Goal: Find specific page/section: Find specific page/section

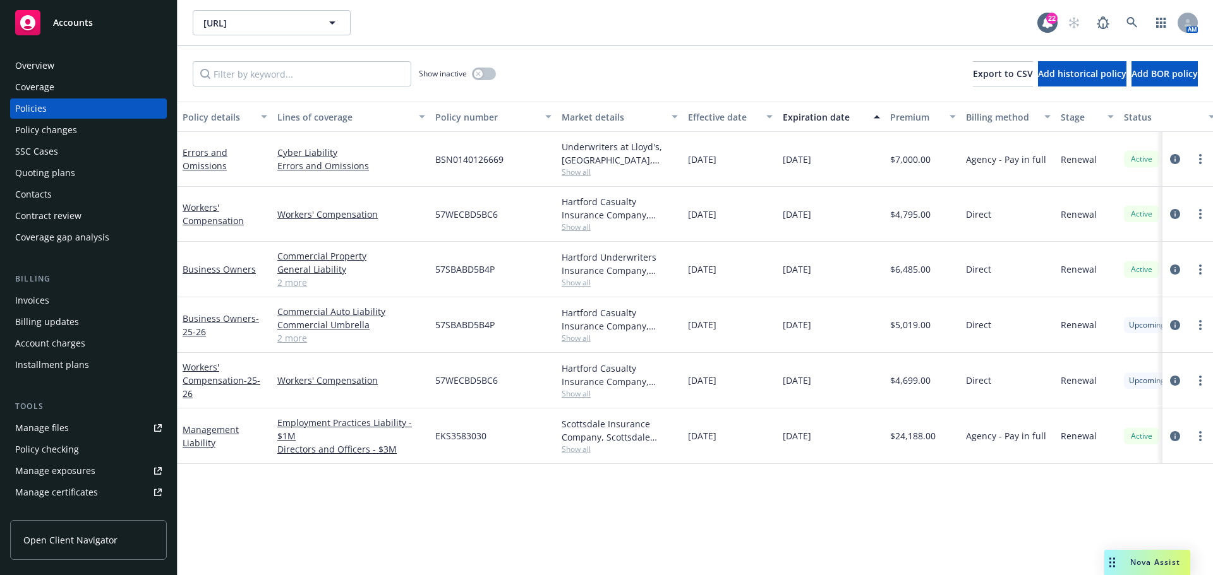
click at [88, 178] on div "Quoting plans" at bounding box center [88, 173] width 147 height 20
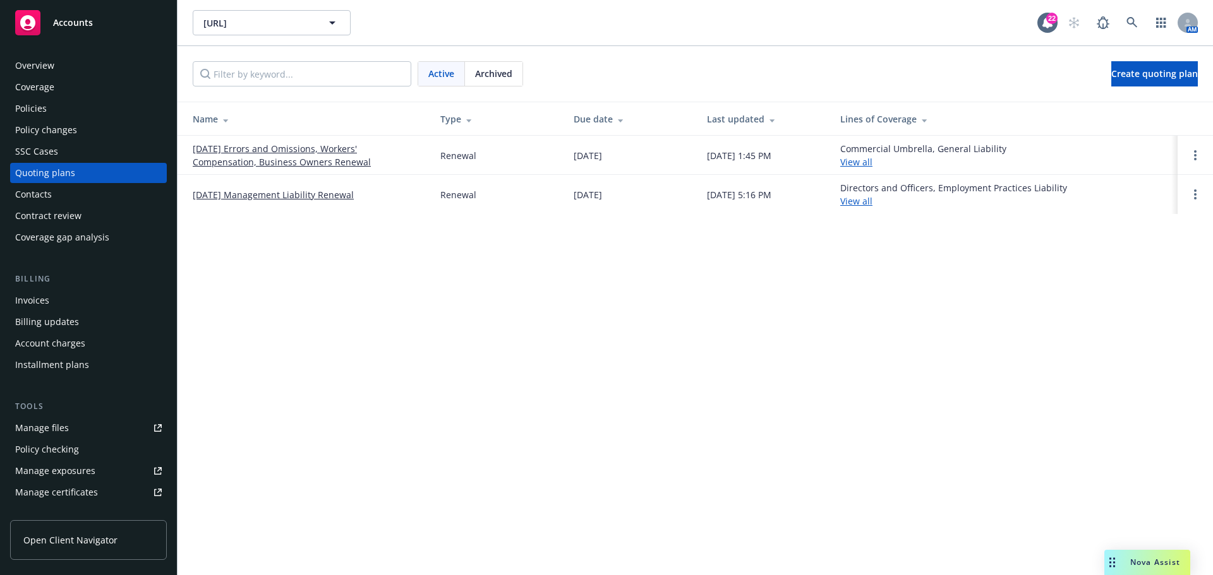
click at [76, 116] on div "Policies" at bounding box center [88, 109] width 147 height 20
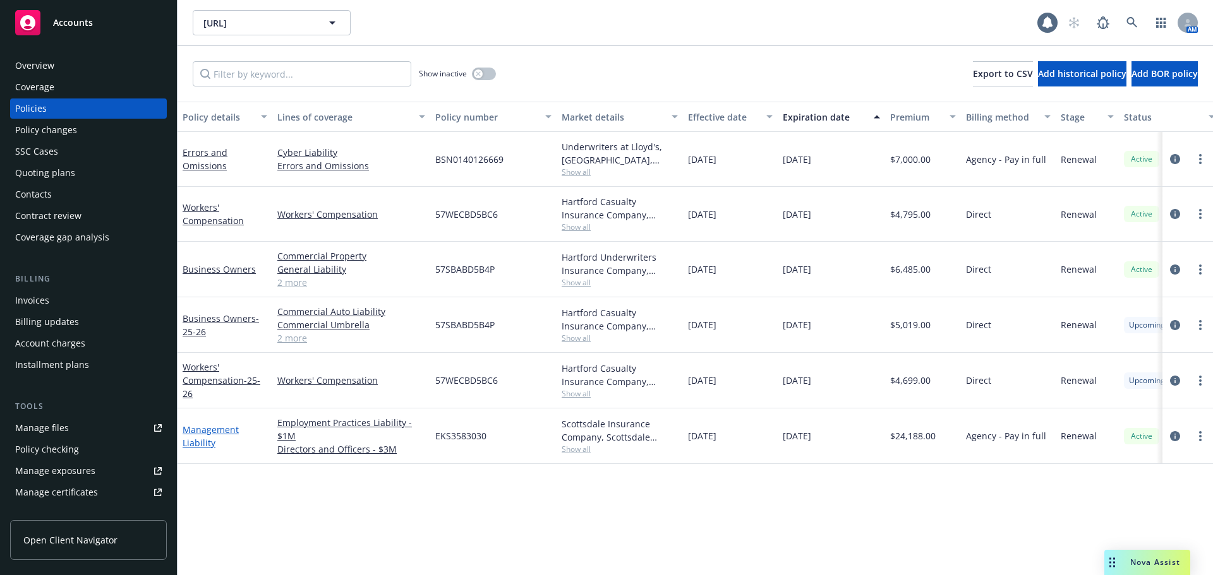
click at [223, 430] on link "Management Liability" at bounding box center [211, 436] width 56 height 25
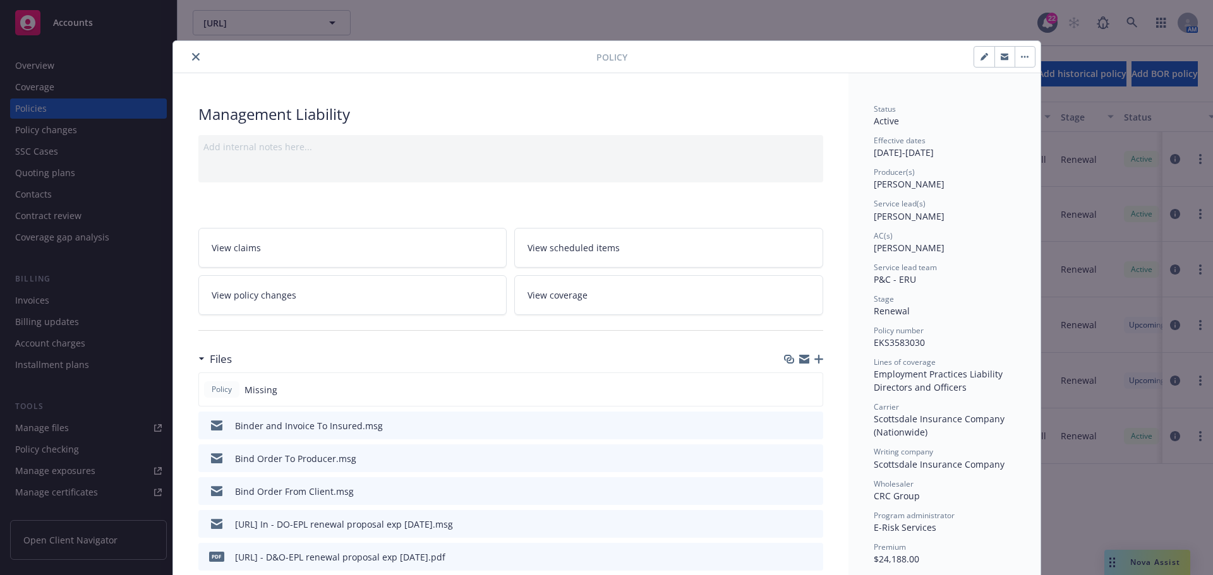
click at [807, 462] on button at bounding box center [812, 458] width 11 height 13
click at [810, 458] on icon "preview file" at bounding box center [810, 457] width 11 height 9
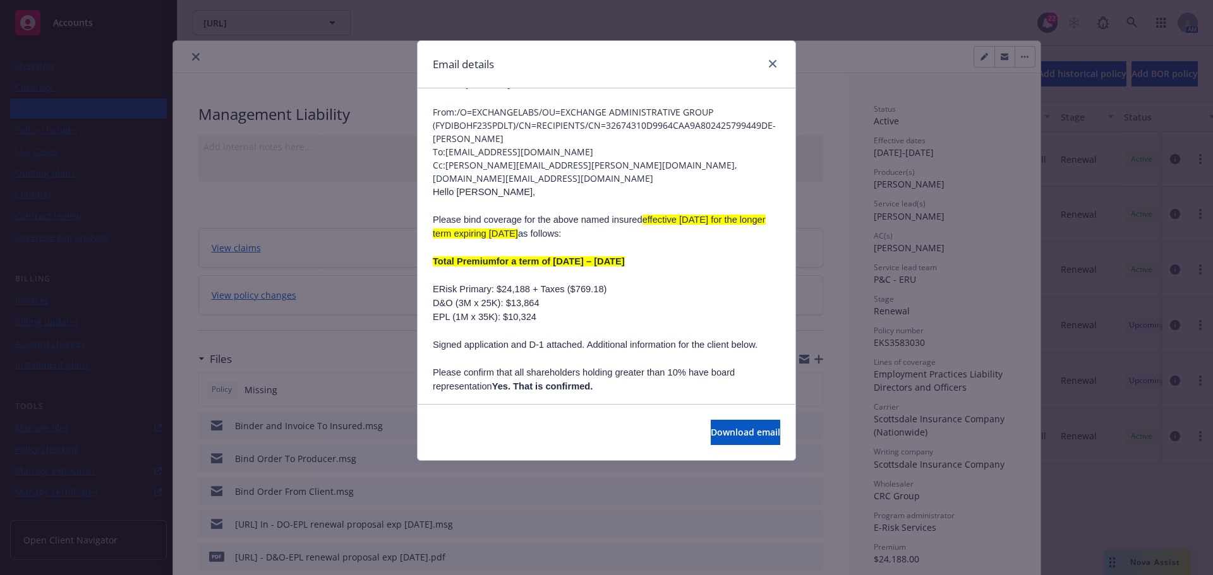
scroll to position [63, 0]
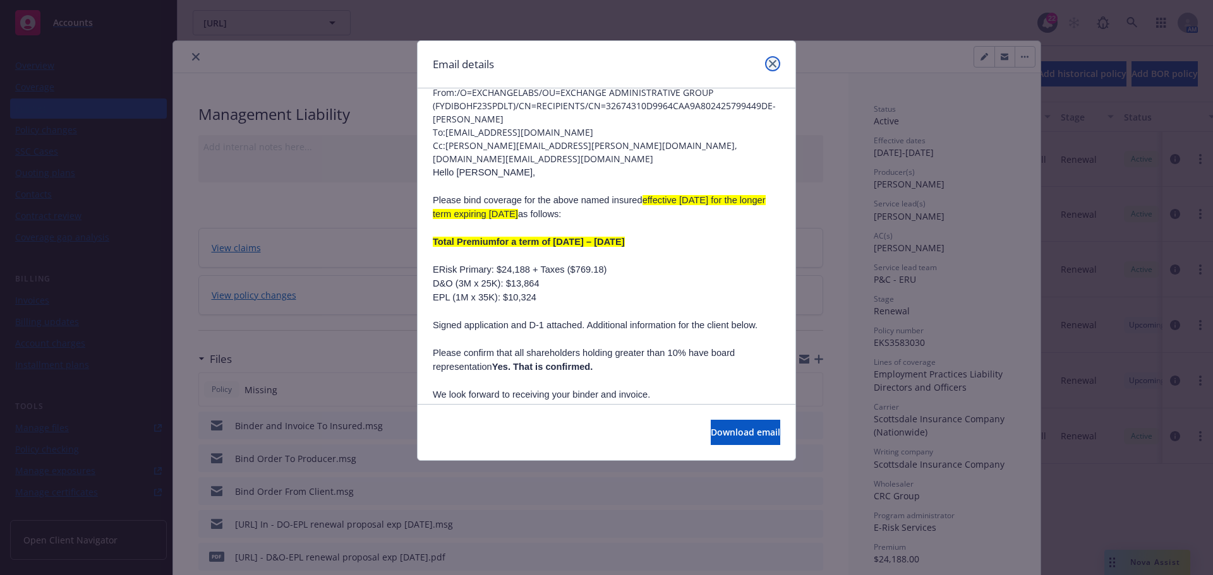
click at [772, 68] on link "close" at bounding box center [772, 63] width 15 height 15
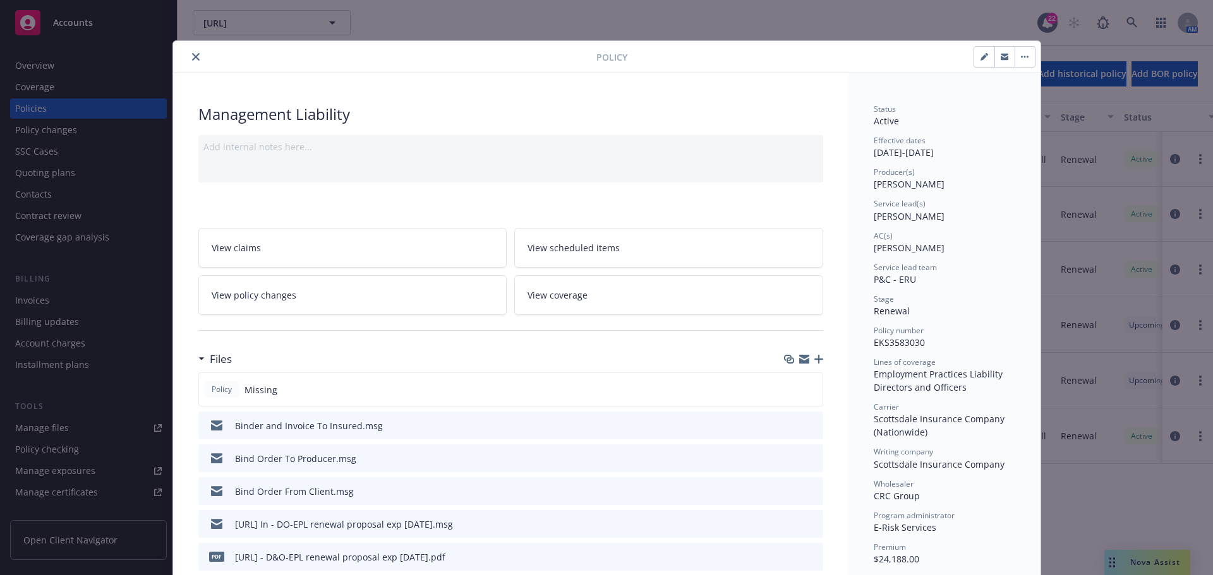
drag, startPoint x: 328, startPoint y: 69, endPoint x: 333, endPoint y: 76, distance: 8.1
click at [192, 55] on icon "close" at bounding box center [196, 57] width 8 height 8
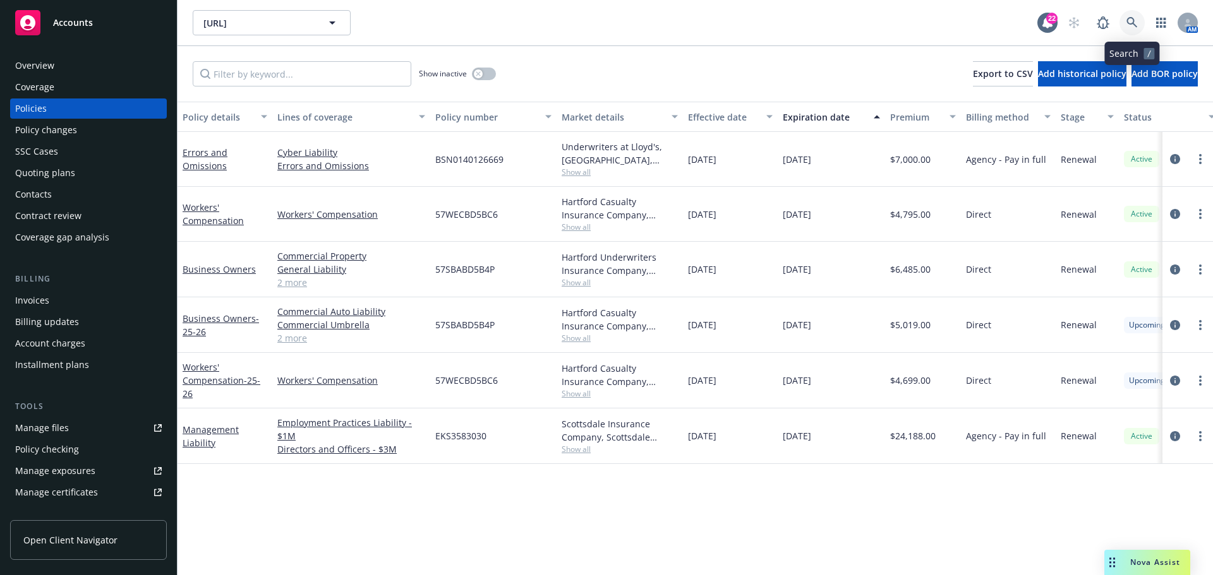
click at [1122, 25] on link at bounding box center [1131, 22] width 25 height 25
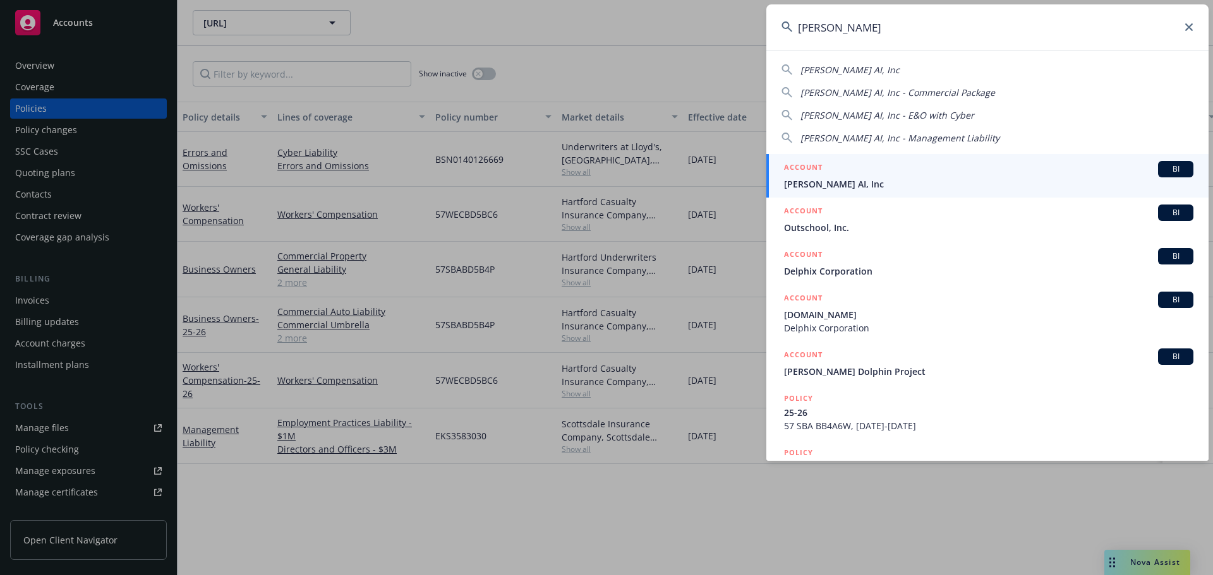
type input "[PERSON_NAME]"
click at [971, 189] on span "[PERSON_NAME] AI, Inc" at bounding box center [988, 183] width 409 height 13
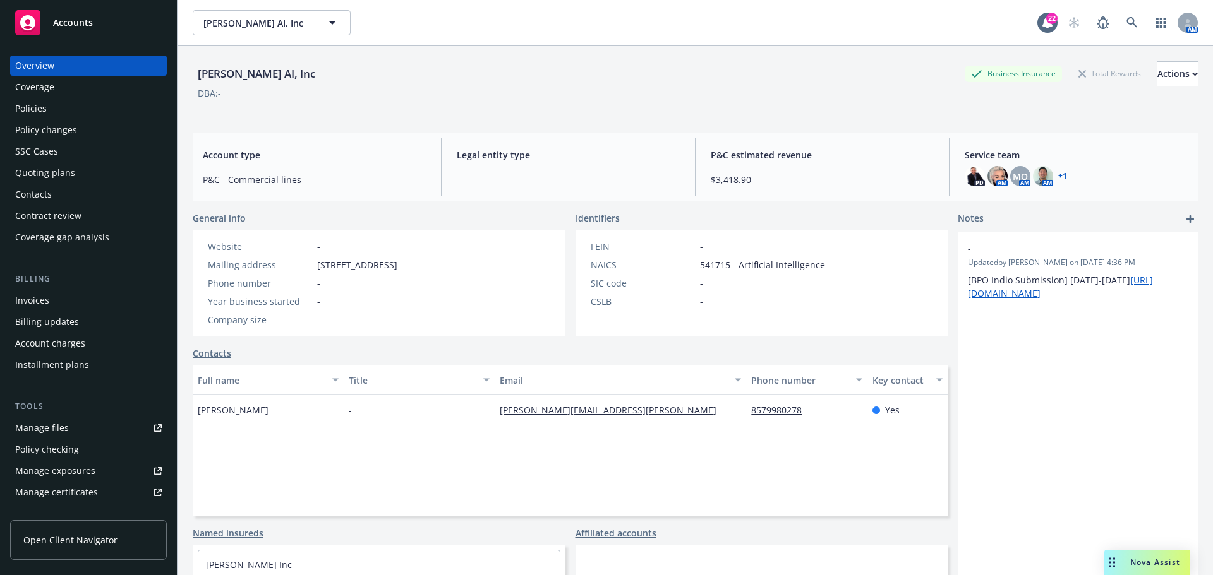
click at [64, 107] on div "Policies" at bounding box center [88, 109] width 147 height 20
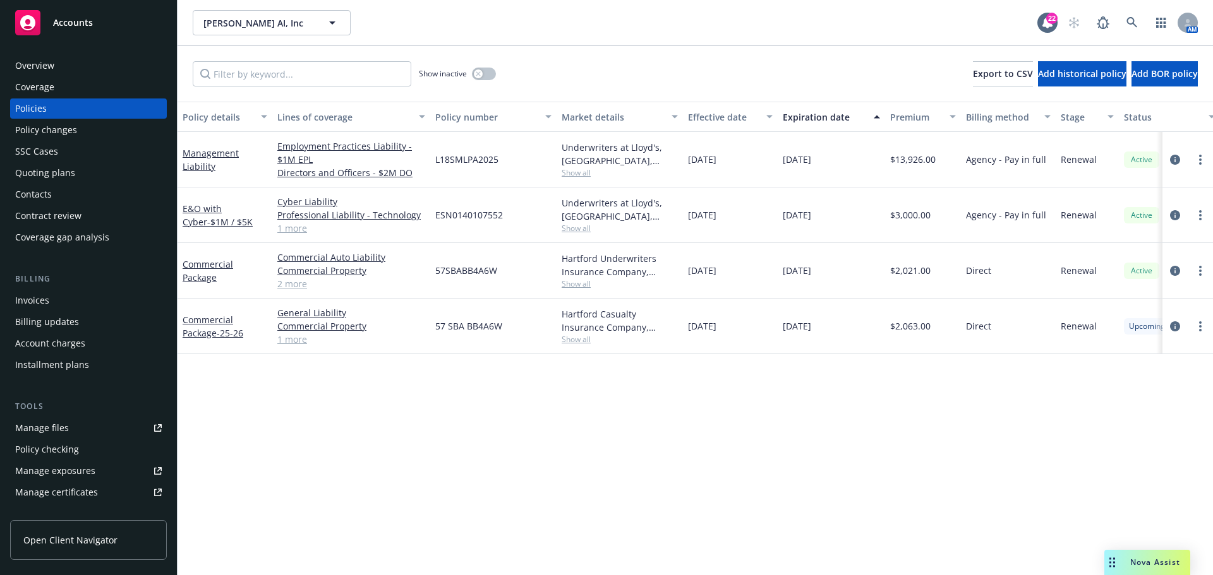
click at [63, 173] on div "Quoting plans" at bounding box center [45, 173] width 60 height 20
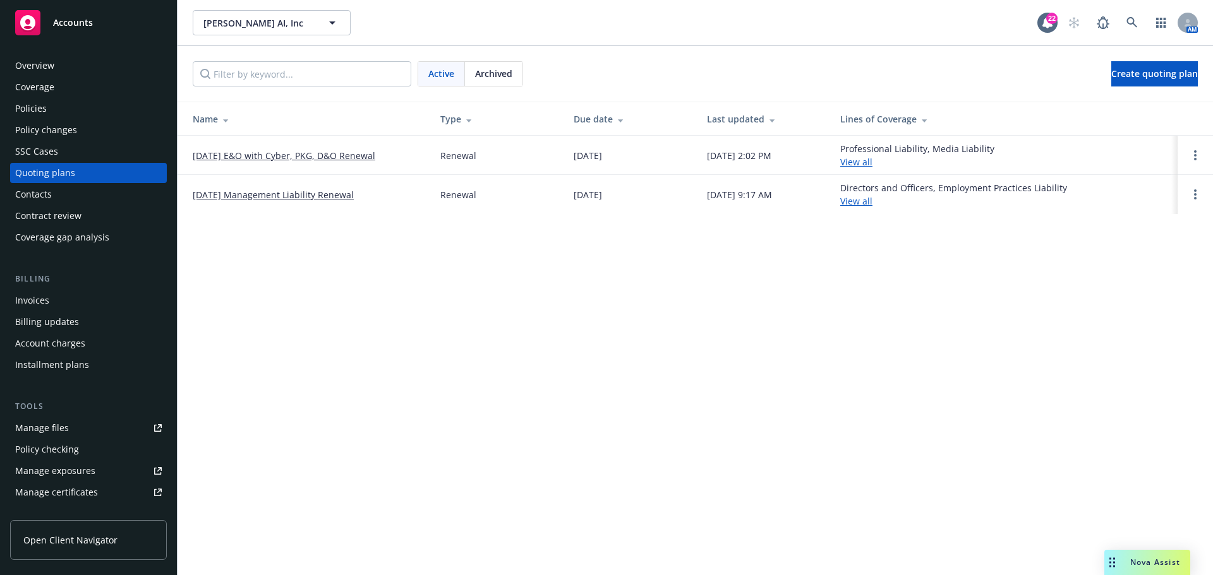
click at [328, 156] on link "[DATE] E&O with Cyber, PKG, D&O Renewal" at bounding box center [284, 155] width 183 height 13
